Goal: Information Seeking & Learning: Find specific fact

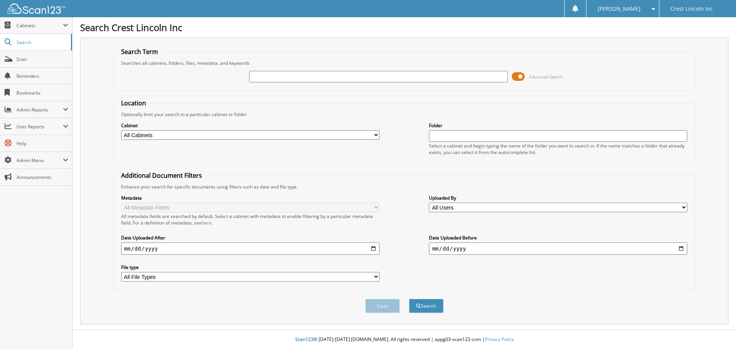
click at [519, 76] on span at bounding box center [518, 77] width 13 height 12
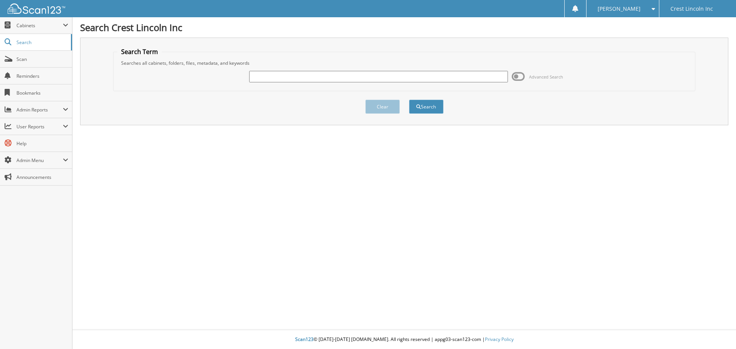
click at [340, 77] on input "text" at bounding box center [378, 77] width 258 height 12
type input "CL22831"
click at [409, 100] on button "Search" at bounding box center [426, 107] width 35 height 14
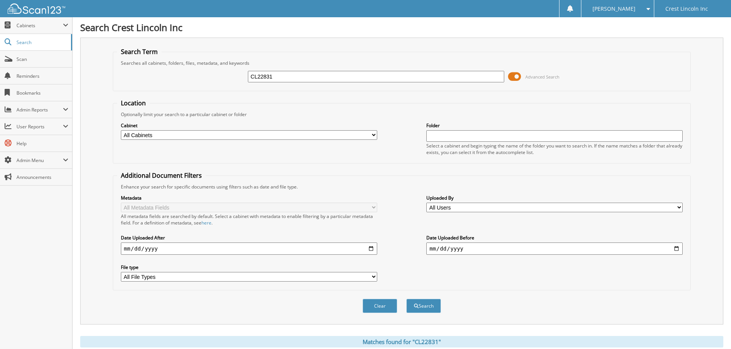
click at [519, 78] on span at bounding box center [514, 77] width 13 height 12
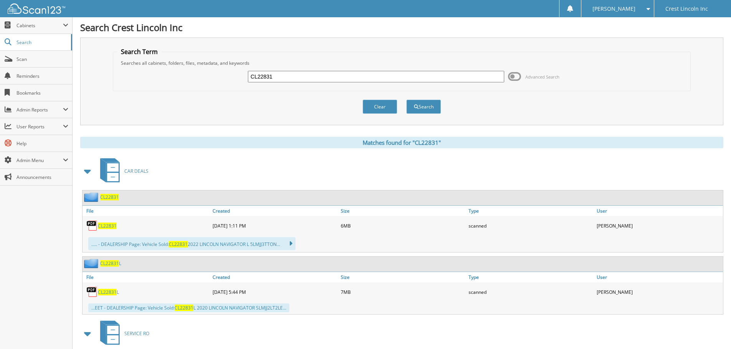
click at [106, 199] on span "CL22831" at bounding box center [109, 197] width 19 height 7
